Goal: Information Seeking & Learning: Learn about a topic

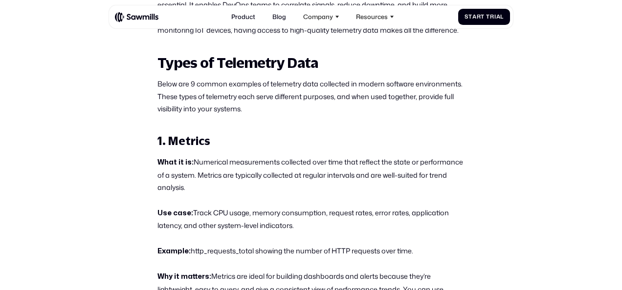
scroll to position [540, 0]
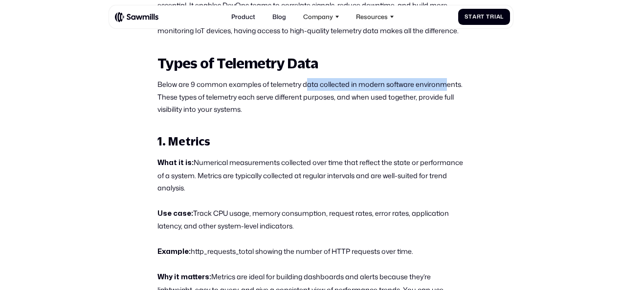
drag, startPoint x: 306, startPoint y: 86, endPoint x: 443, endPoint y: 86, distance: 136.8
click at [443, 86] on p "Below are 9 common examples of telemetry data collected in modern software envi…" at bounding box center [310, 97] width 307 height 38
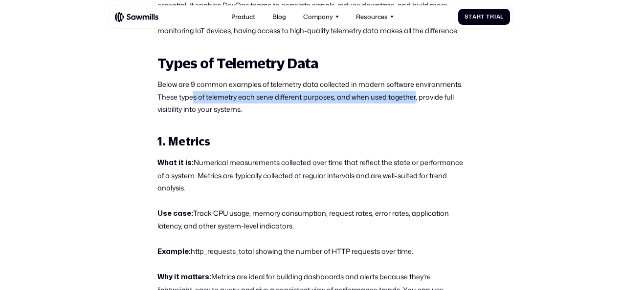
drag, startPoint x: 249, startPoint y: 100, endPoint x: 414, endPoint y: 102, distance: 165.7
click at [414, 102] on p "Below are 9 common examples of telemetry data collected in modern software envi…" at bounding box center [310, 97] width 307 height 38
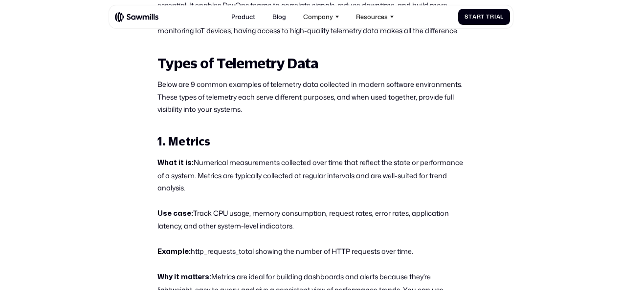
drag, startPoint x: 414, startPoint y: 102, endPoint x: 213, endPoint y: 149, distance: 206.6
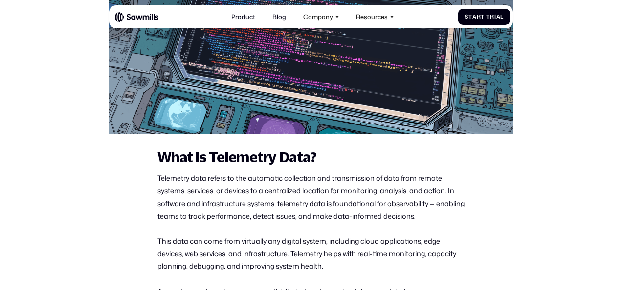
scroll to position [241, 0]
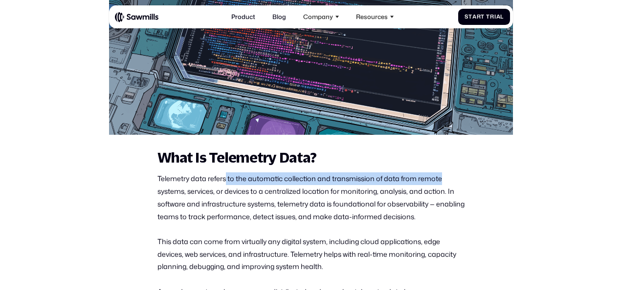
drag, startPoint x: 236, startPoint y: 178, endPoint x: 440, endPoint y: 181, distance: 204.3
click at [440, 181] on p "Telemetry data refers to the automatic collection and transmission of data from…" at bounding box center [310, 197] width 307 height 50
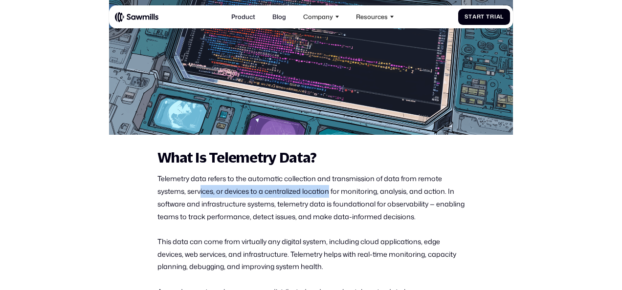
drag, startPoint x: 201, startPoint y: 194, endPoint x: 330, endPoint y: 189, distance: 128.6
click at [330, 189] on p "Telemetry data refers to the automatic collection and transmission of data from…" at bounding box center [310, 197] width 307 height 50
drag, startPoint x: 330, startPoint y: 189, endPoint x: 245, endPoint y: 197, distance: 84.9
click at [245, 197] on p "Telemetry data refers to the automatic collection and transmission of data from…" at bounding box center [310, 197] width 307 height 50
click at [234, 197] on p "Telemetry data refers to the automatic collection and transmission of data from…" at bounding box center [310, 197] width 307 height 50
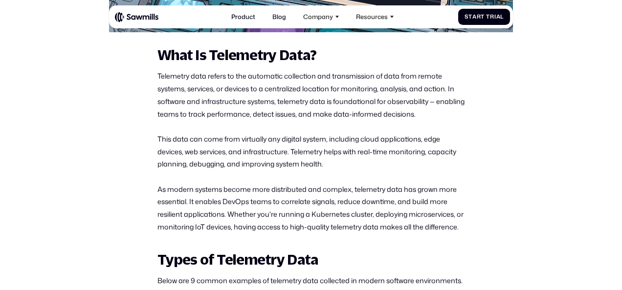
scroll to position [346, 0]
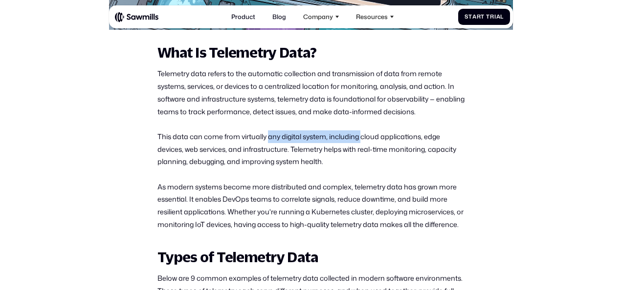
drag, startPoint x: 269, startPoint y: 137, endPoint x: 362, endPoint y: 138, distance: 92.4
click at [362, 138] on p "This data can come from virtually any digital system, including cloud applicati…" at bounding box center [310, 149] width 307 height 38
drag, startPoint x: 362, startPoint y: 138, endPoint x: 324, endPoint y: 187, distance: 61.7
click at [324, 187] on p "As modern systems become more distributed and complex, telemetry data has grown…" at bounding box center [310, 206] width 307 height 50
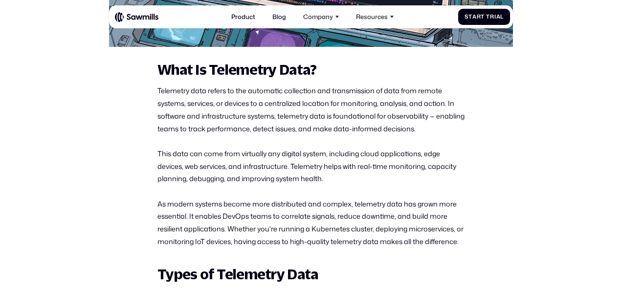
scroll to position [329, 0]
